Goal: Task Accomplishment & Management: Manage account settings

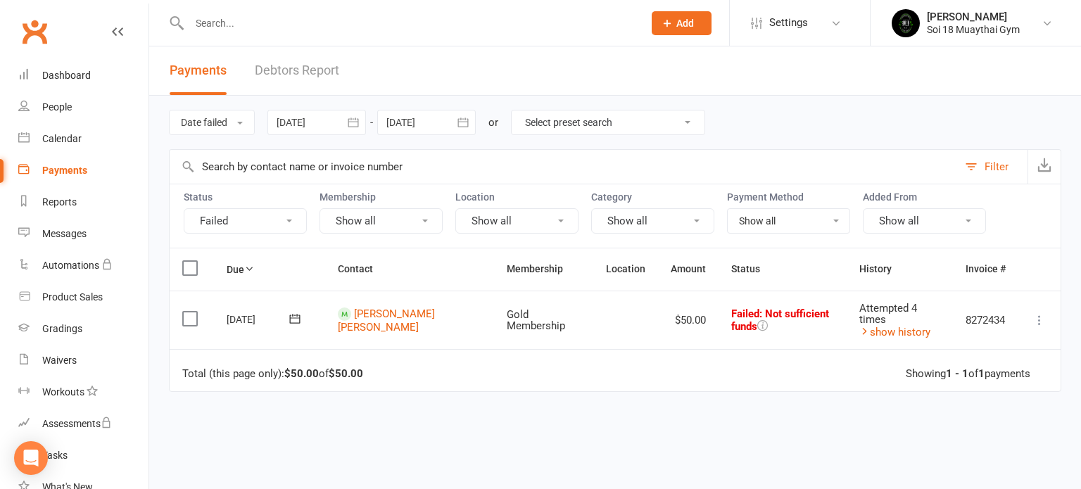
click at [1038, 313] on icon at bounding box center [1039, 320] width 14 height 14
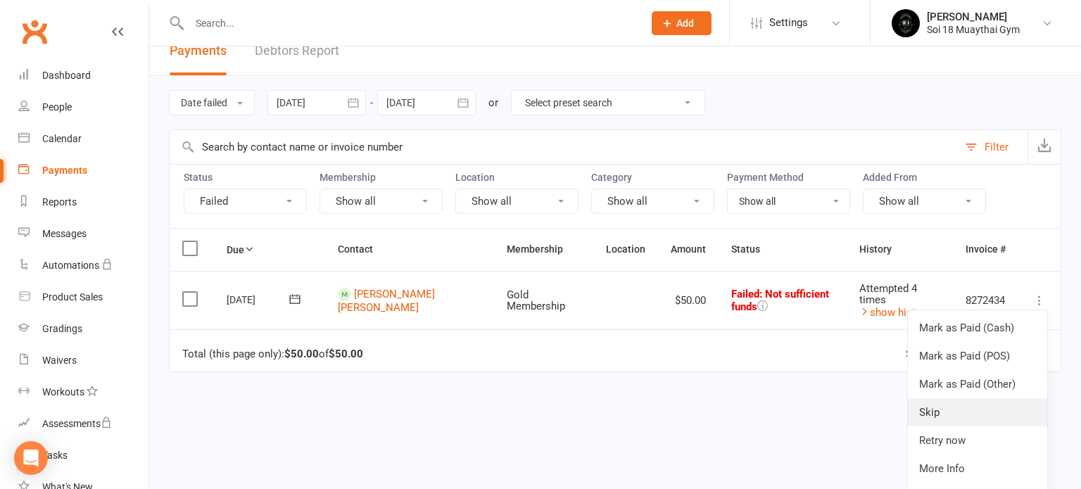
scroll to position [92, 0]
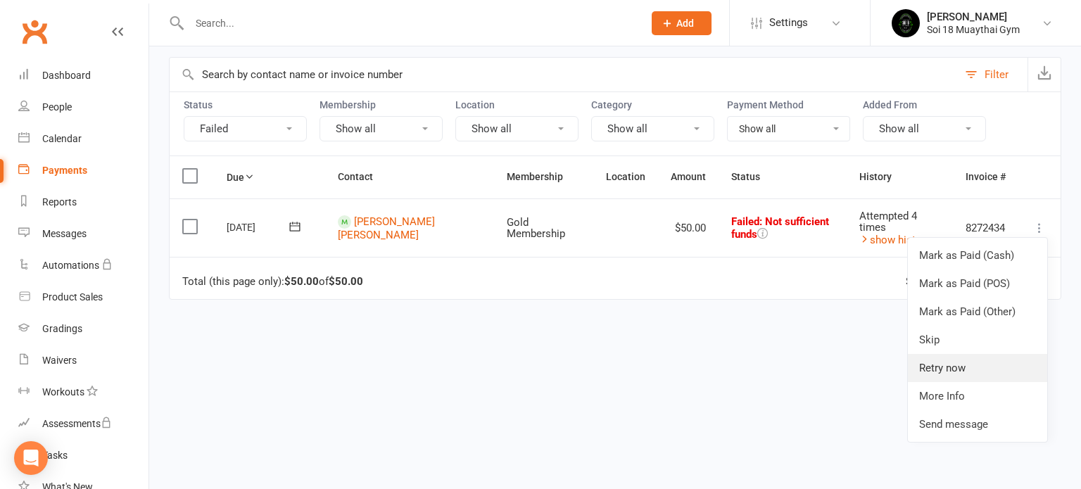
click at [977, 359] on link "Retry now" at bounding box center [977, 368] width 139 height 28
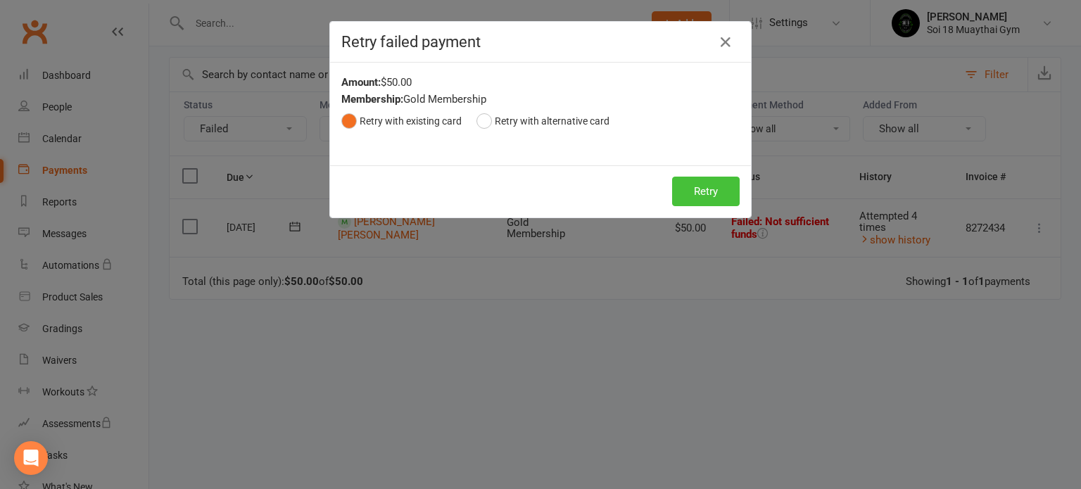
click at [697, 189] on button "Retry" at bounding box center [706, 192] width 68 height 30
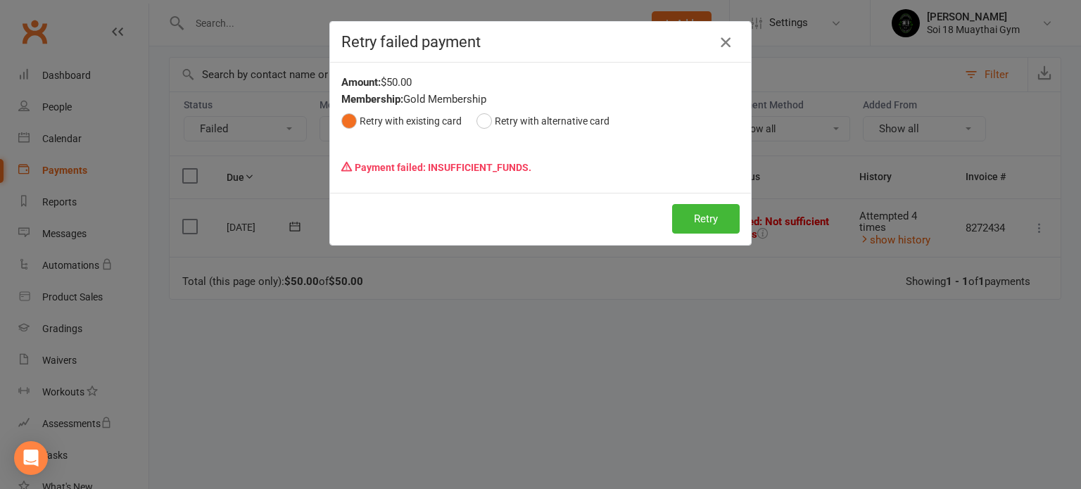
click at [724, 39] on icon "button" at bounding box center [725, 42] width 17 height 17
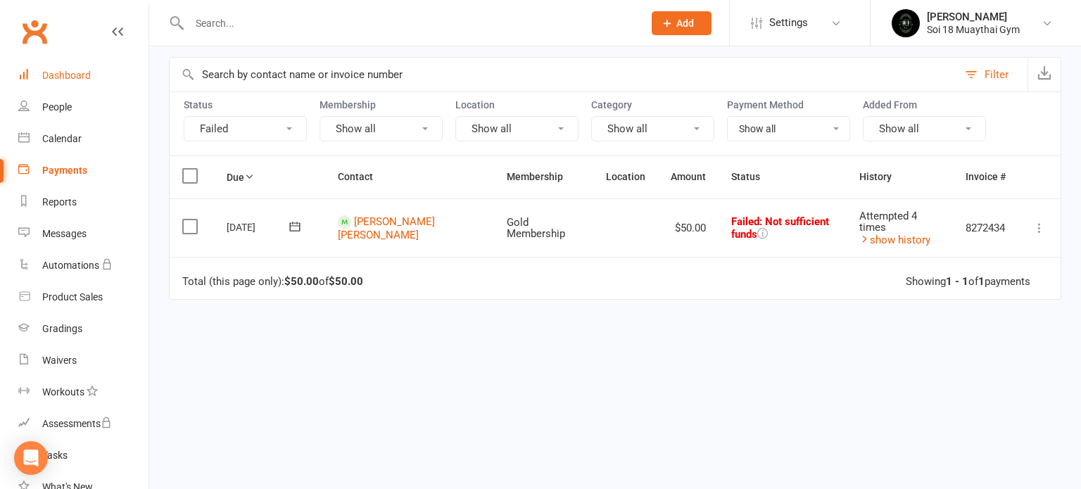
click at [61, 77] on div "Dashboard" at bounding box center [66, 75] width 49 height 11
